Goal: Navigation & Orientation: Find specific page/section

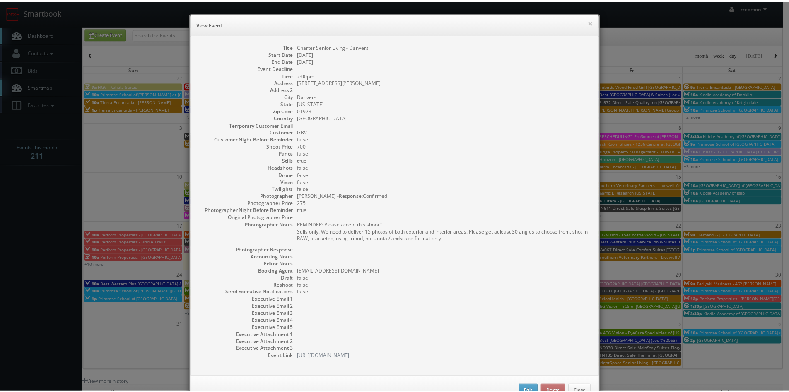
scroll to position [83, 0]
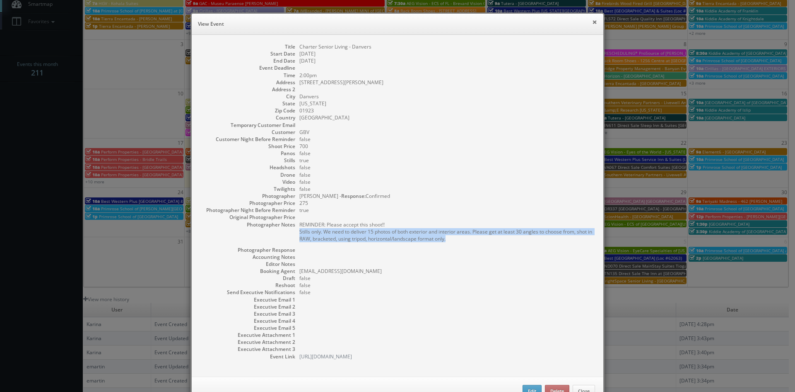
click at [592, 24] on button "×" at bounding box center [594, 22] width 5 height 6
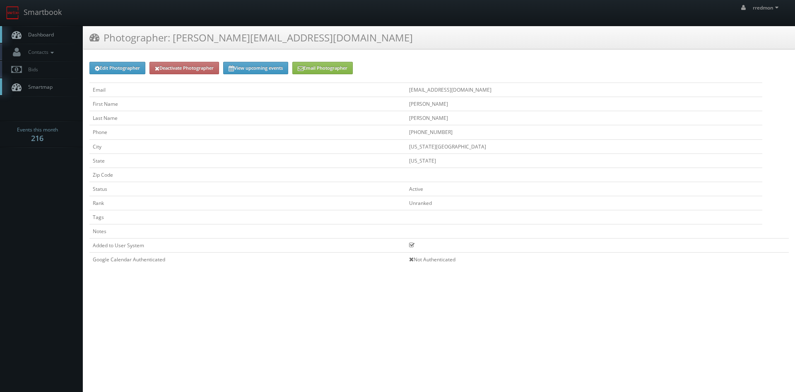
click at [55, 37] on link "Dashboard" at bounding box center [41, 34] width 83 height 17
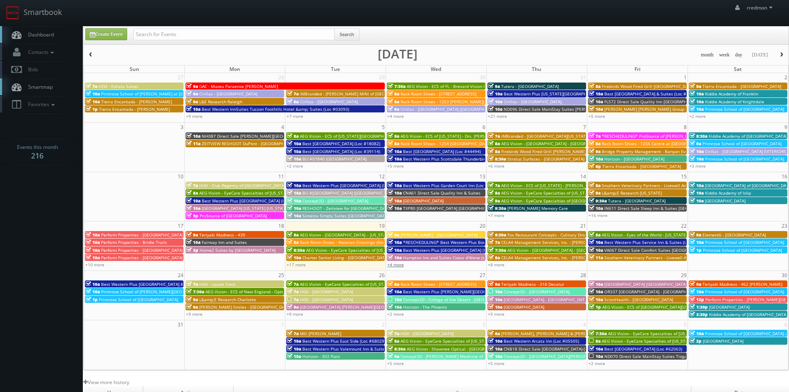
click at [399, 264] on link "+4 more" at bounding box center [395, 264] width 17 height 6
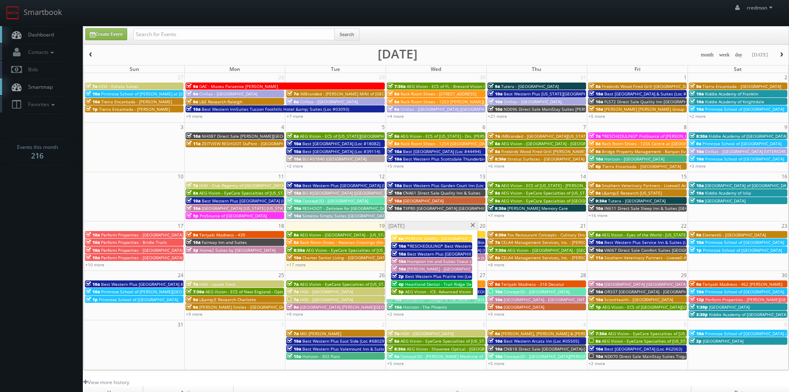
click at [475, 226] on span at bounding box center [472, 225] width 5 height 5
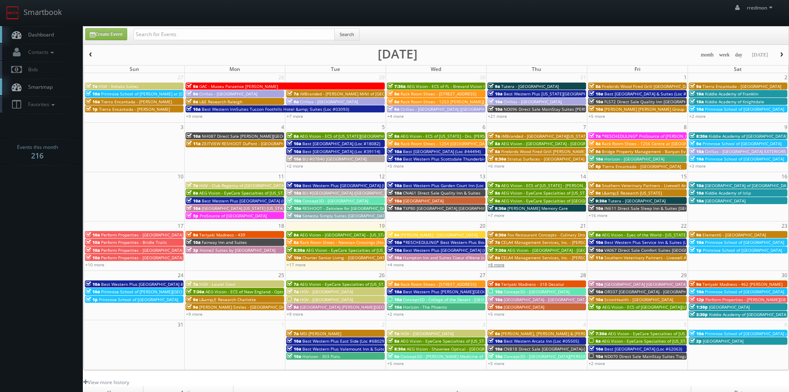
click at [500, 264] on link "+8 more" at bounding box center [496, 264] width 17 height 6
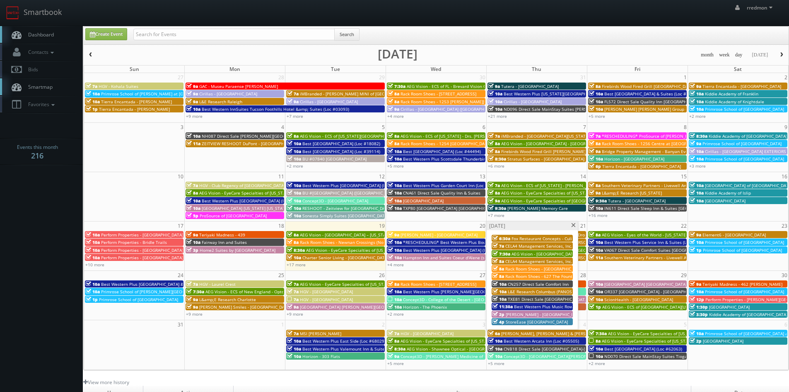
click at [572, 225] on span at bounding box center [573, 225] width 5 height 5
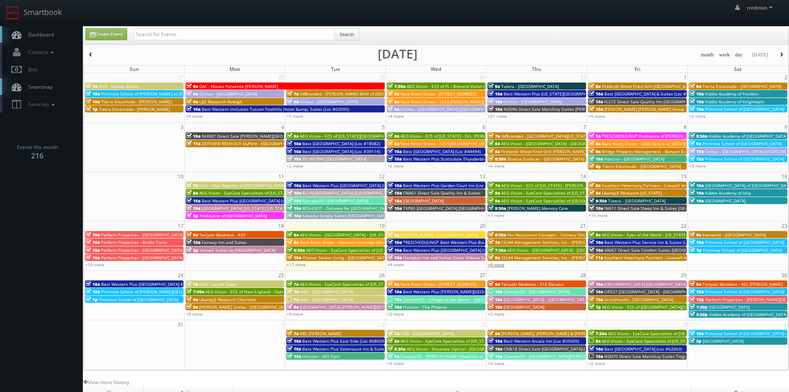
click at [500, 265] on link "+8 more" at bounding box center [496, 264] width 17 height 6
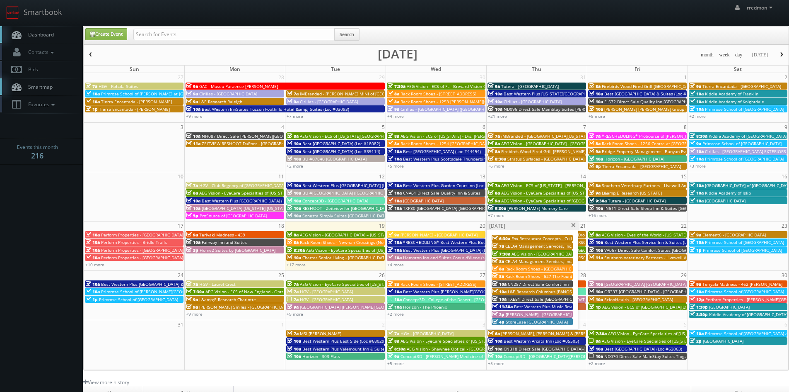
click at [573, 226] on span at bounding box center [573, 225] width 5 height 5
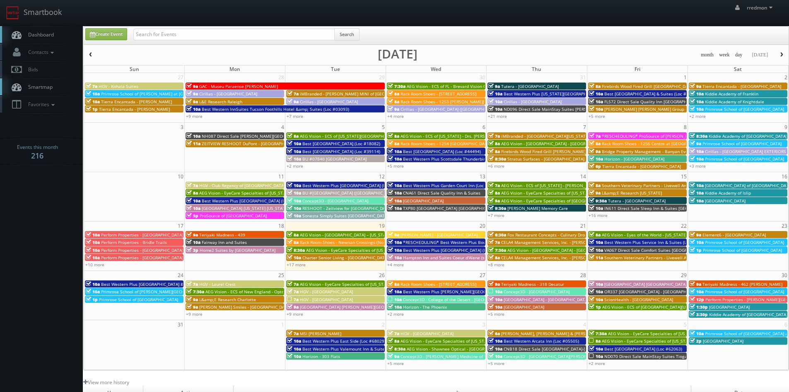
click at [737, 235] on span "Element6 - [GEOGRAPHIC_DATA]" at bounding box center [734, 235] width 63 height 6
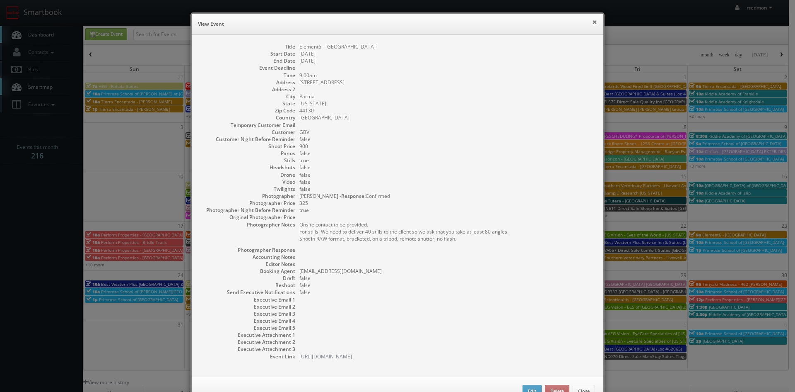
click at [593, 22] on button "×" at bounding box center [594, 22] width 5 height 6
